Goal: Information Seeking & Learning: Learn about a topic

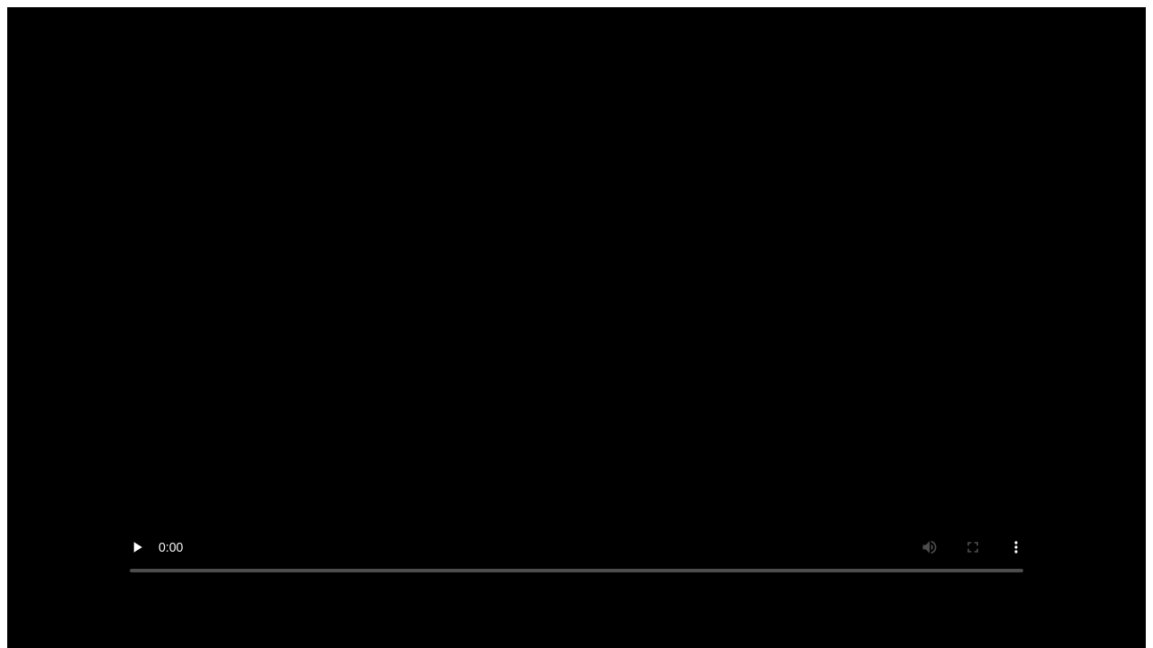
scroll to position [14, 0]
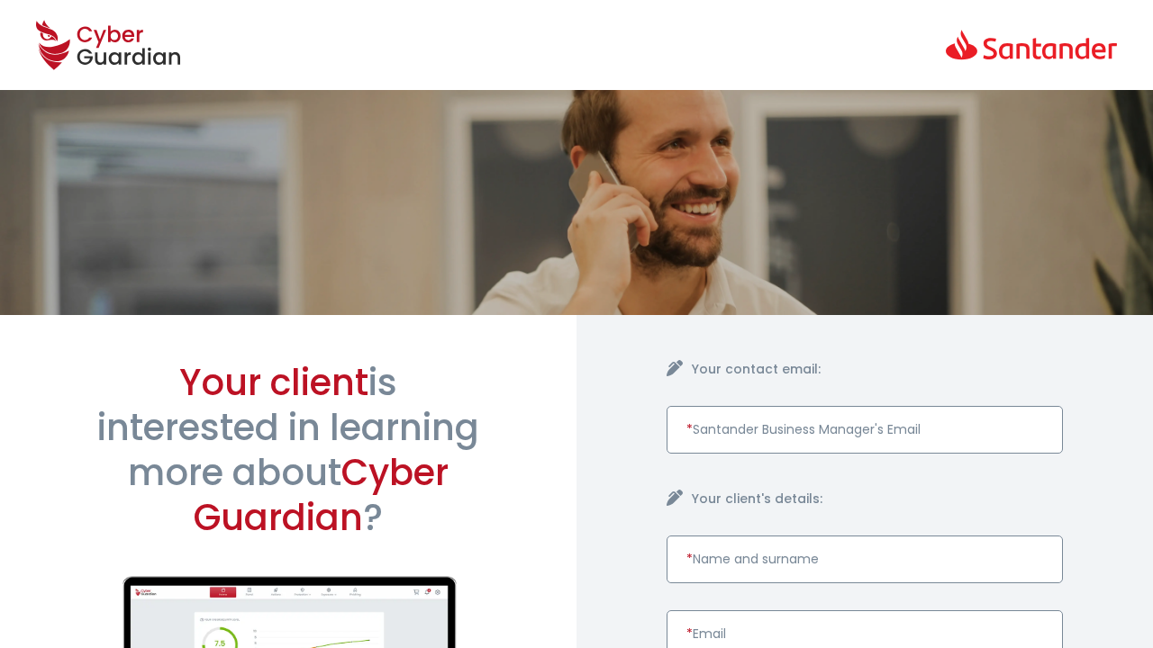
scroll to position [863, 0]
